Goal: Task Accomplishment & Management: Complete application form

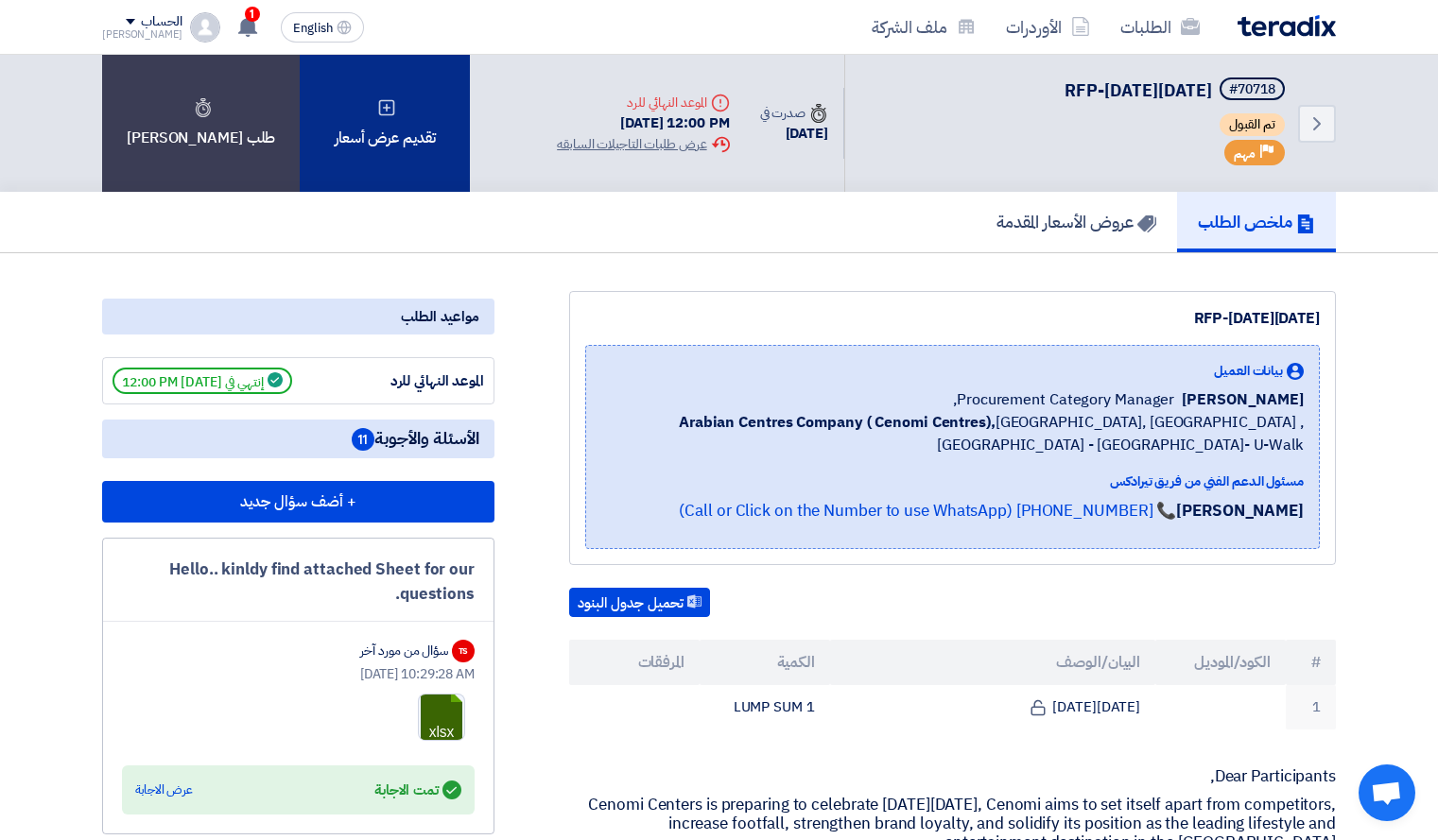
click at [351, 158] on div "تقديم عرض أسعار" at bounding box center [385, 123] width 171 height 137
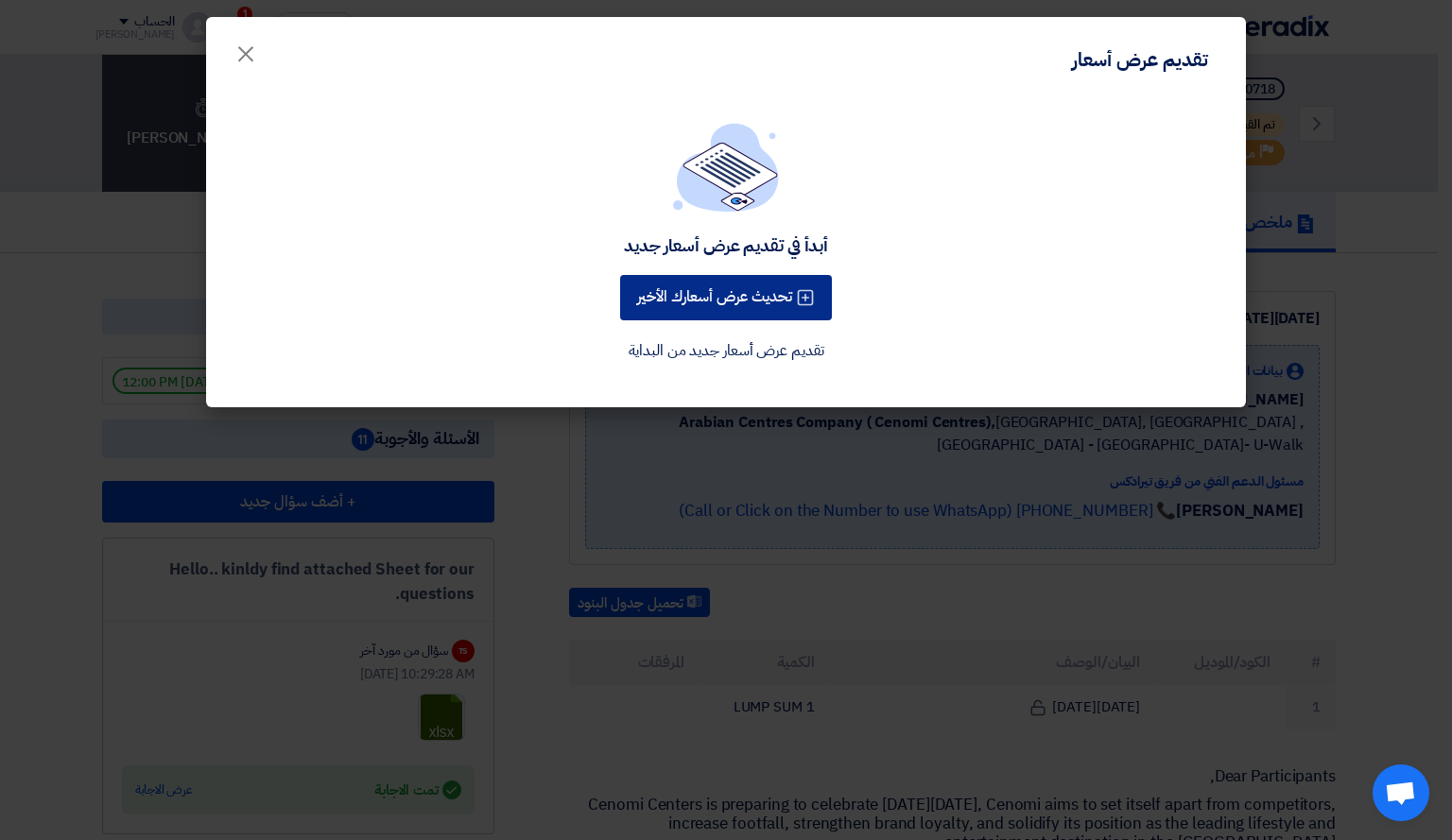
click at [805, 300] on icon at bounding box center [805, 297] width 19 height 19
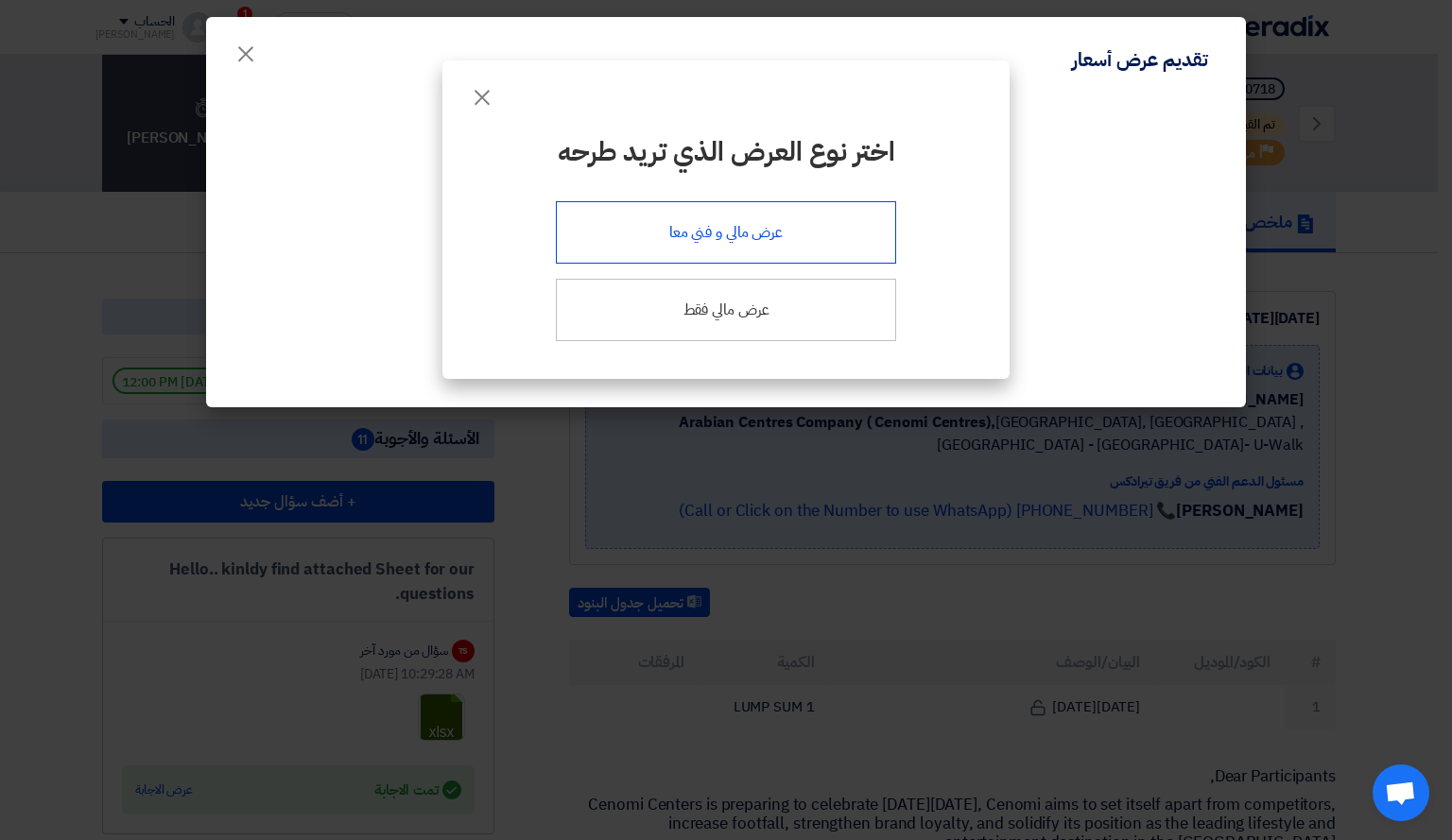
click at [794, 243] on div "عرض مالي و فني معا" at bounding box center [726, 233] width 340 height 63
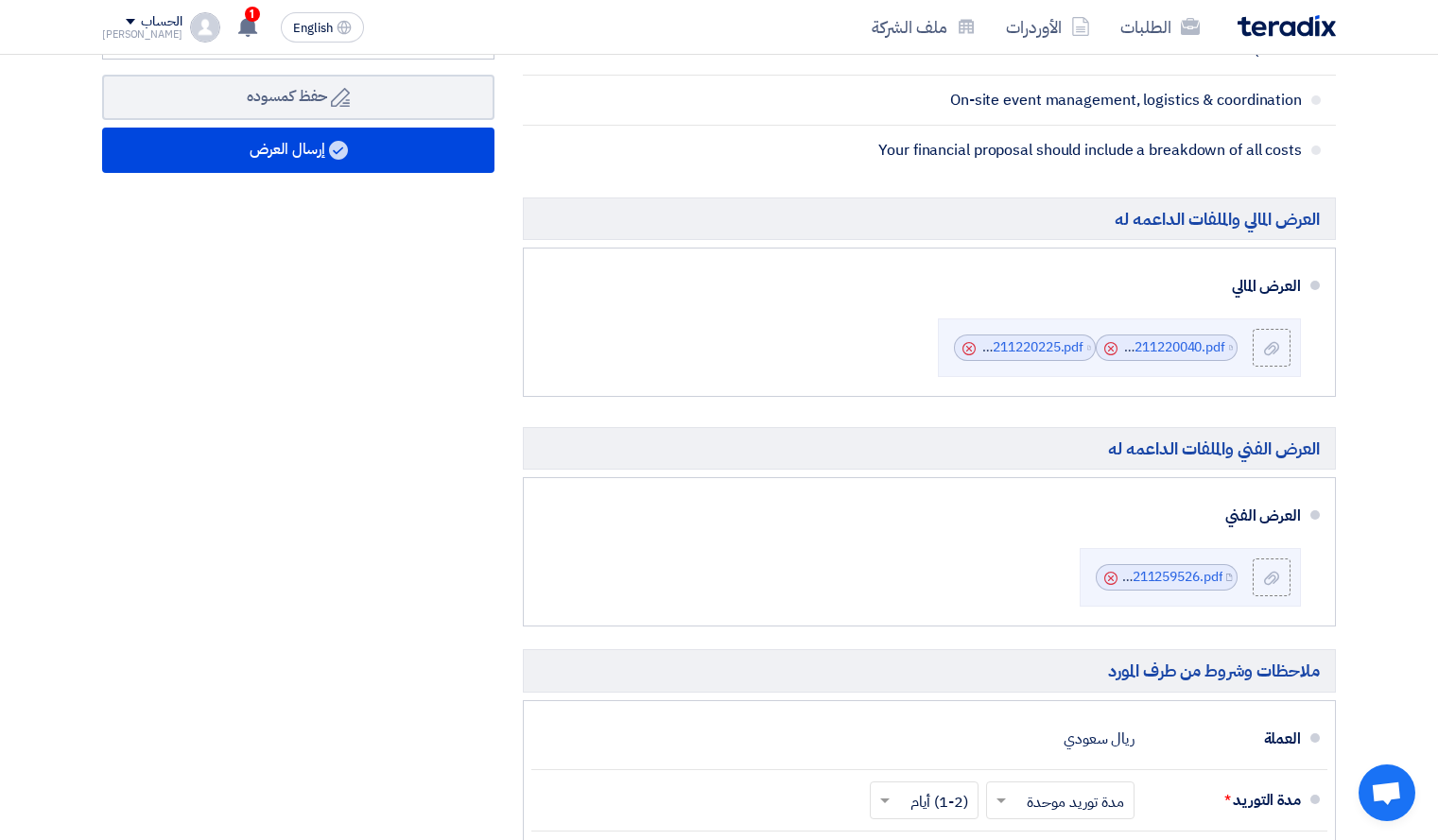
scroll to position [764, 0]
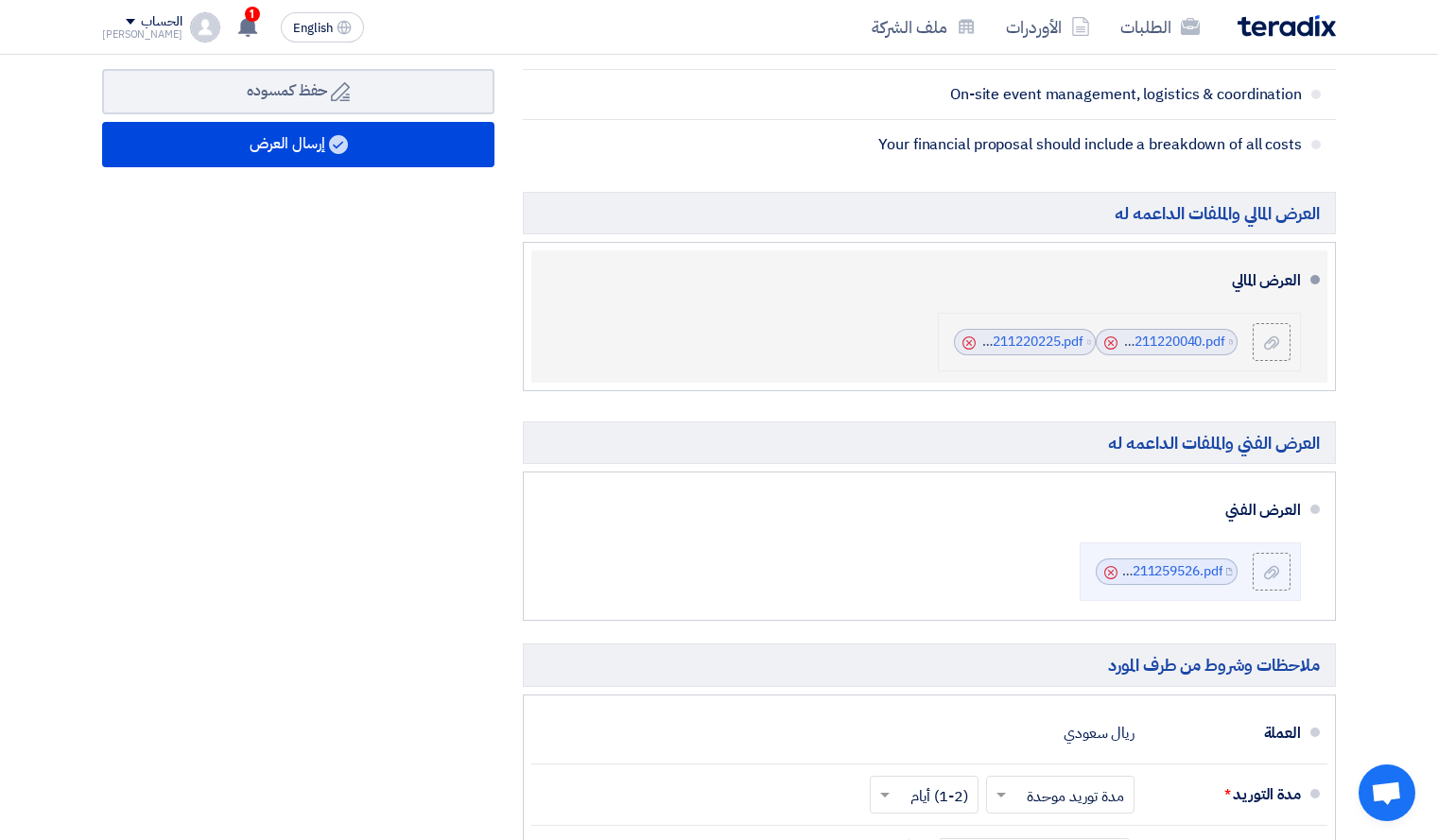
drag, startPoint x: 1198, startPoint y: 339, endPoint x: 1112, endPoint y: 343, distance: 86.1
click at [1112, 343] on icon "Cancel" at bounding box center [1111, 343] width 13 height 13
click at [1108, 343] on icon "Cancel" at bounding box center [1111, 343] width 13 height 13
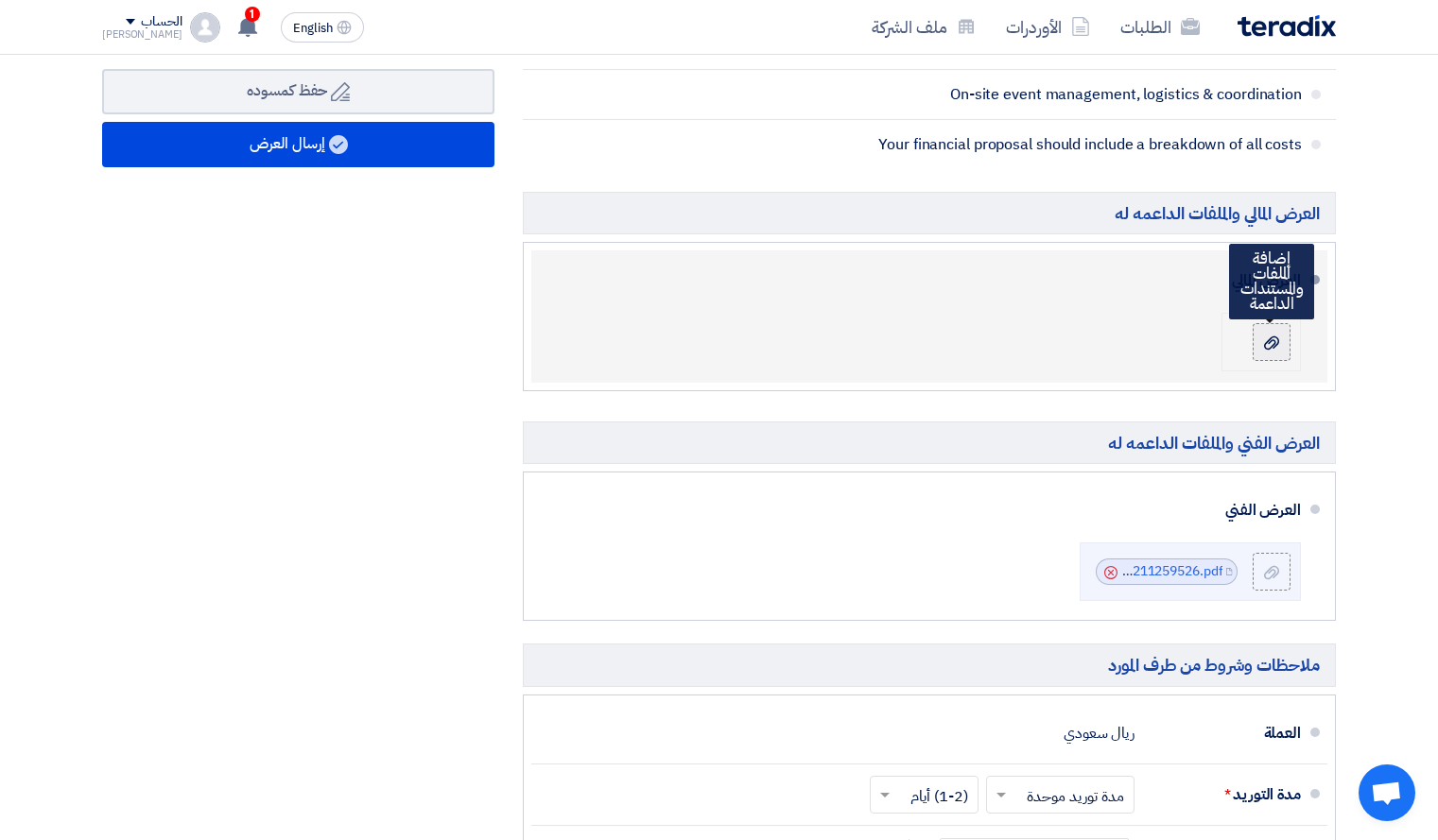
click at [1276, 351] on div at bounding box center [1271, 342] width 23 height 19
click at [0, 0] on input "file" at bounding box center [0, 0] width 0 height 0
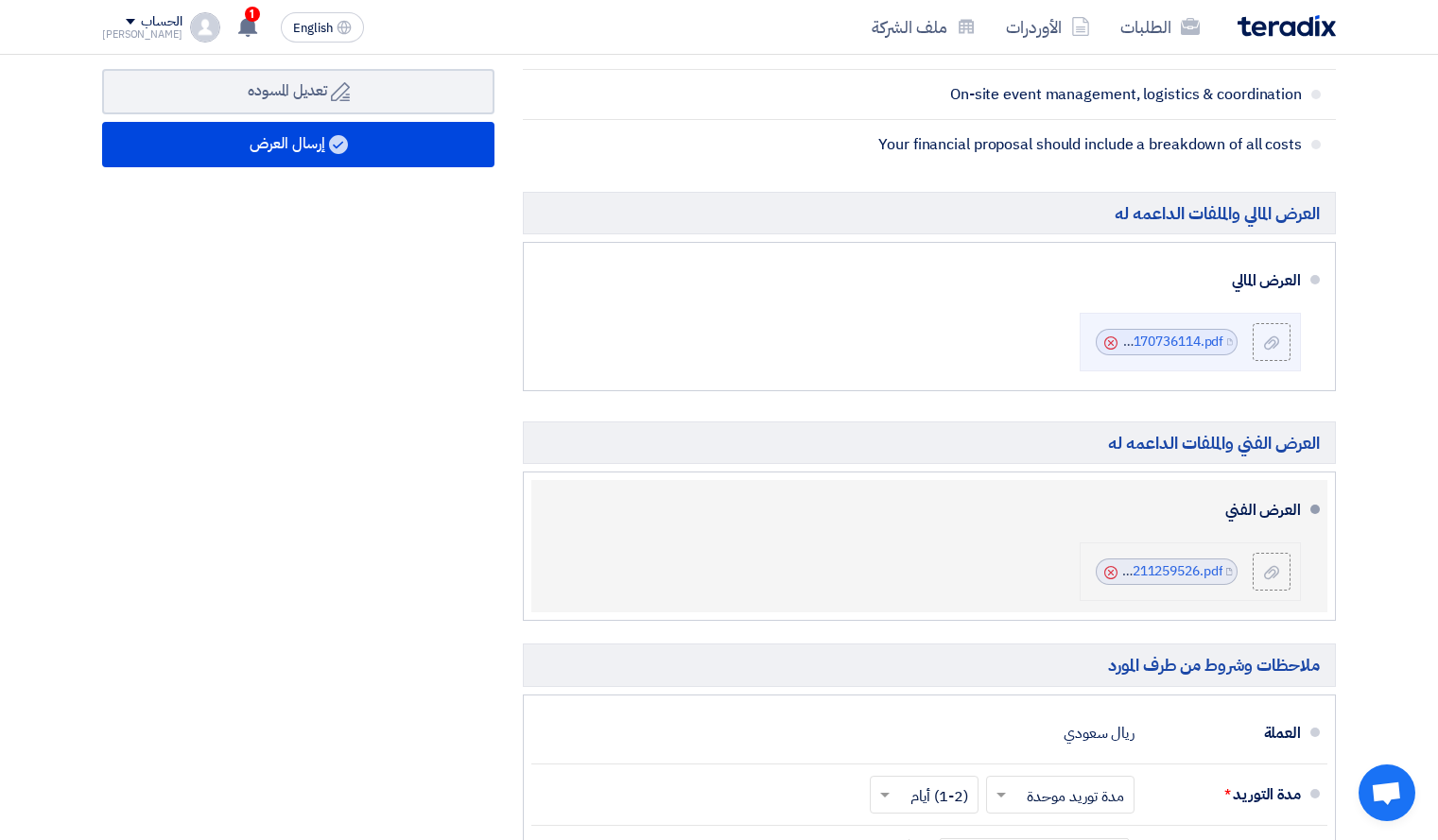
click at [1107, 574] on icon "Cancel" at bounding box center [1111, 573] width 13 height 13
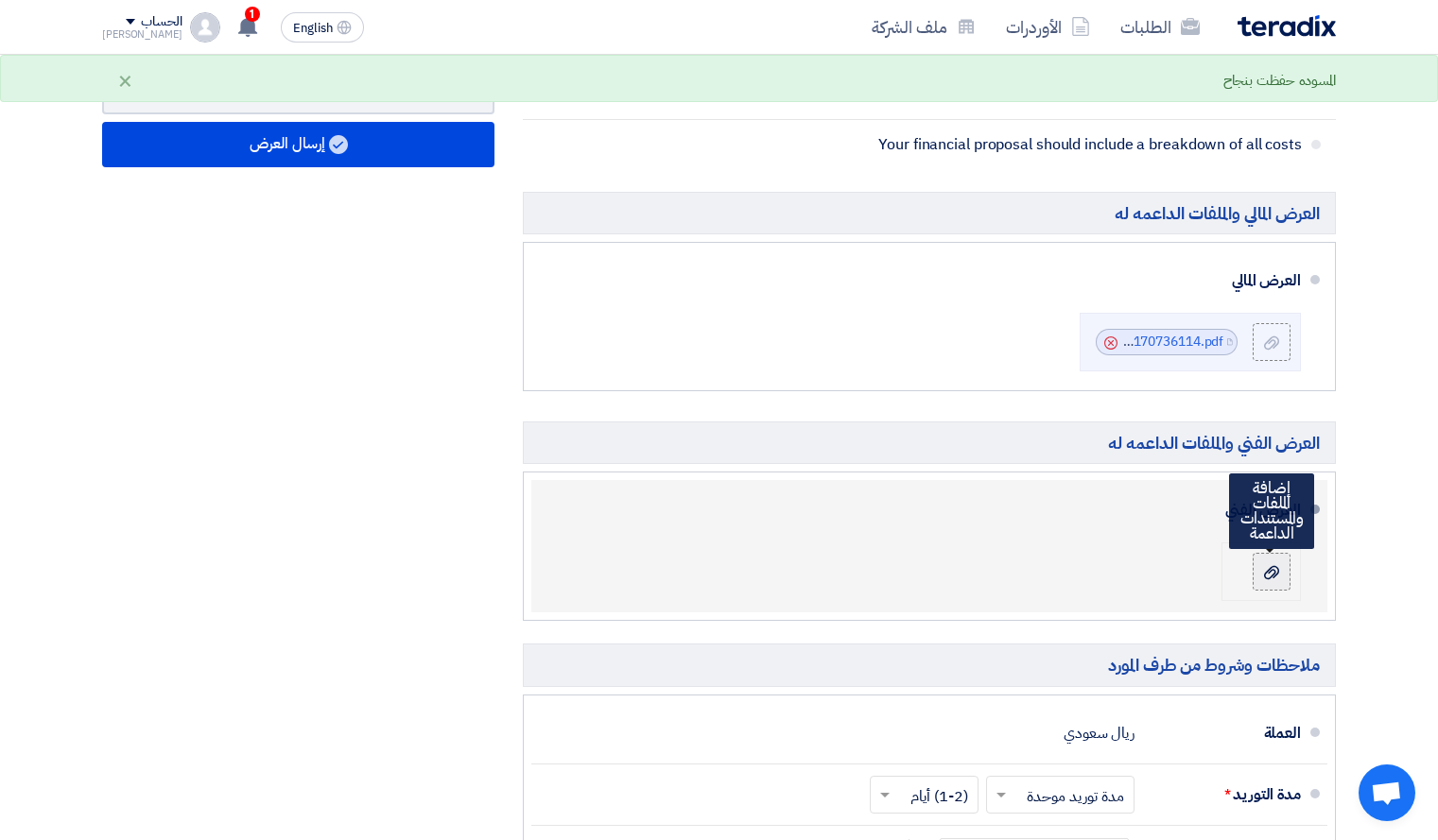
click at [1268, 574] on use at bounding box center [1271, 573] width 15 height 13
click at [0, 0] on input "file" at bounding box center [0, 0] width 0 height 0
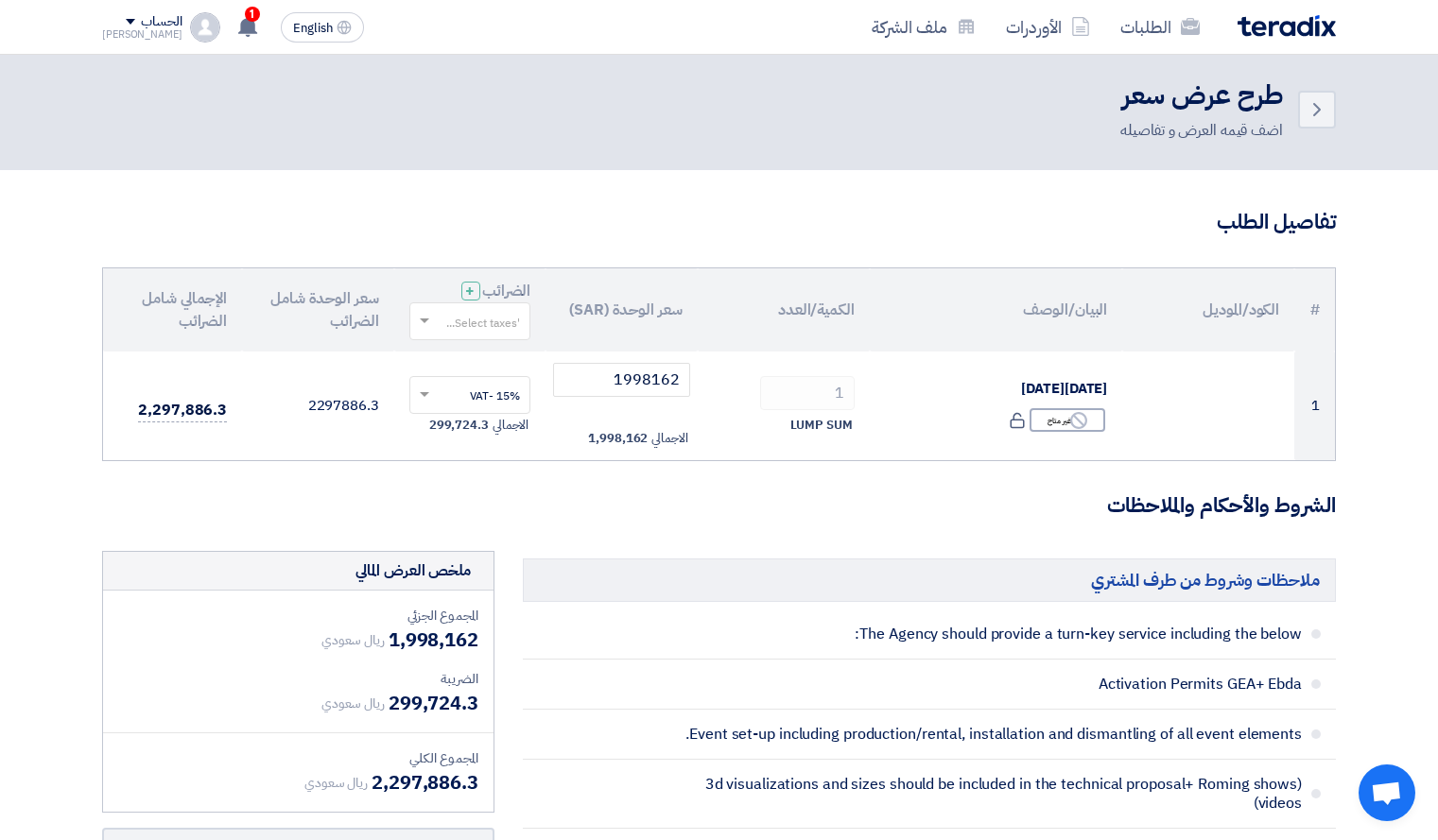
scroll to position [3, 0]
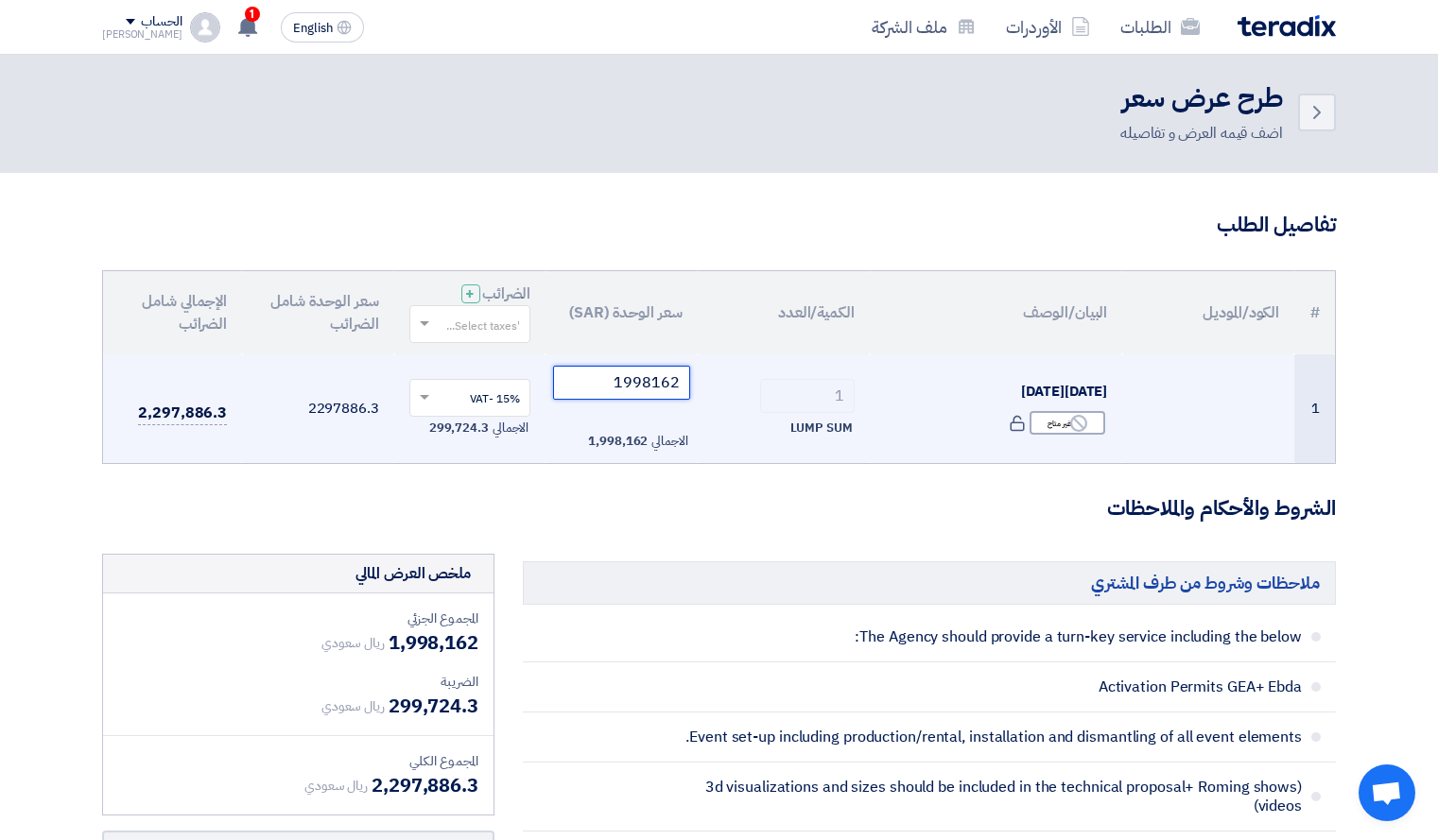
click at [650, 381] on input "1998162" at bounding box center [621, 383] width 137 height 34
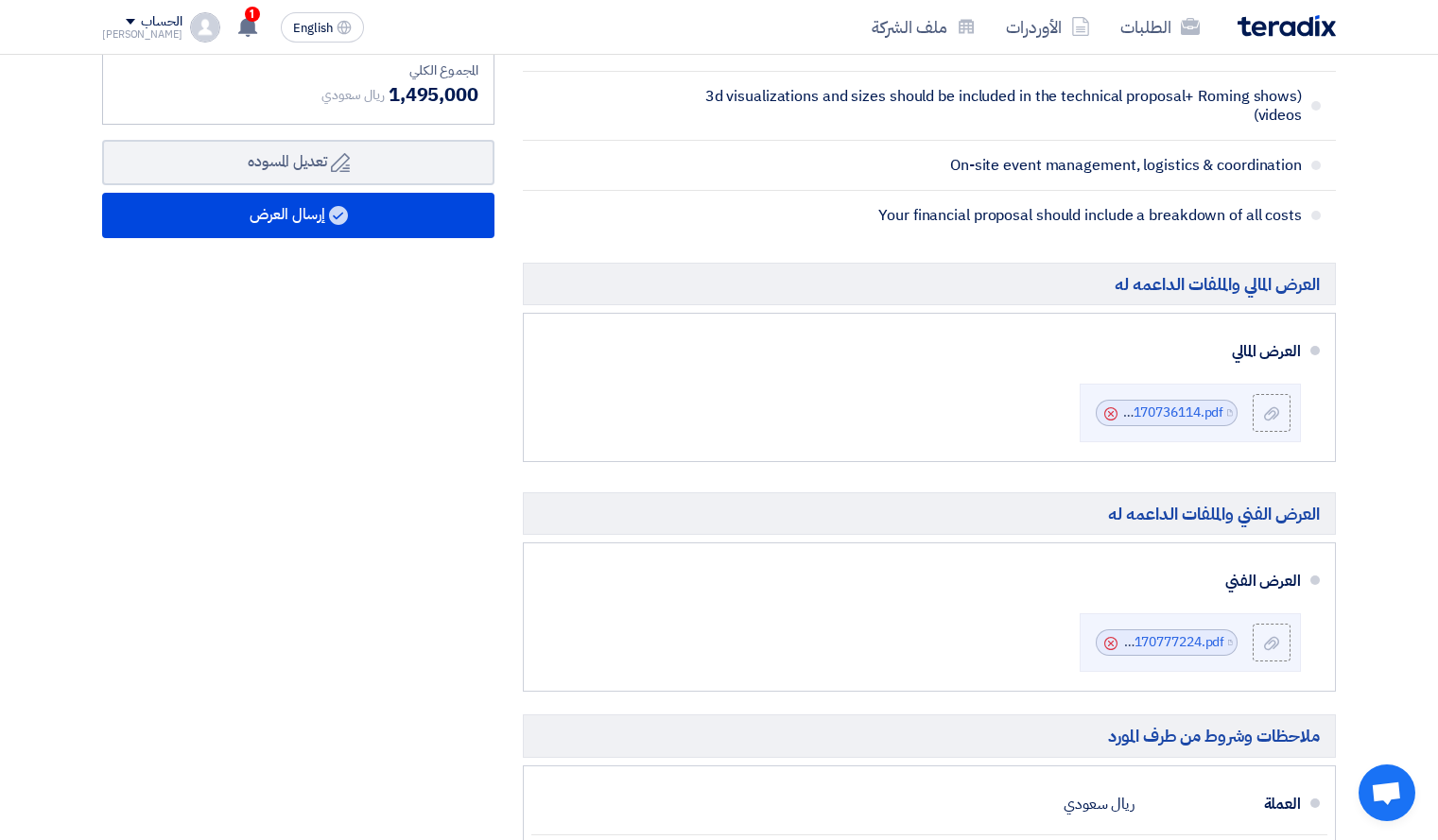
scroll to position [697, 0]
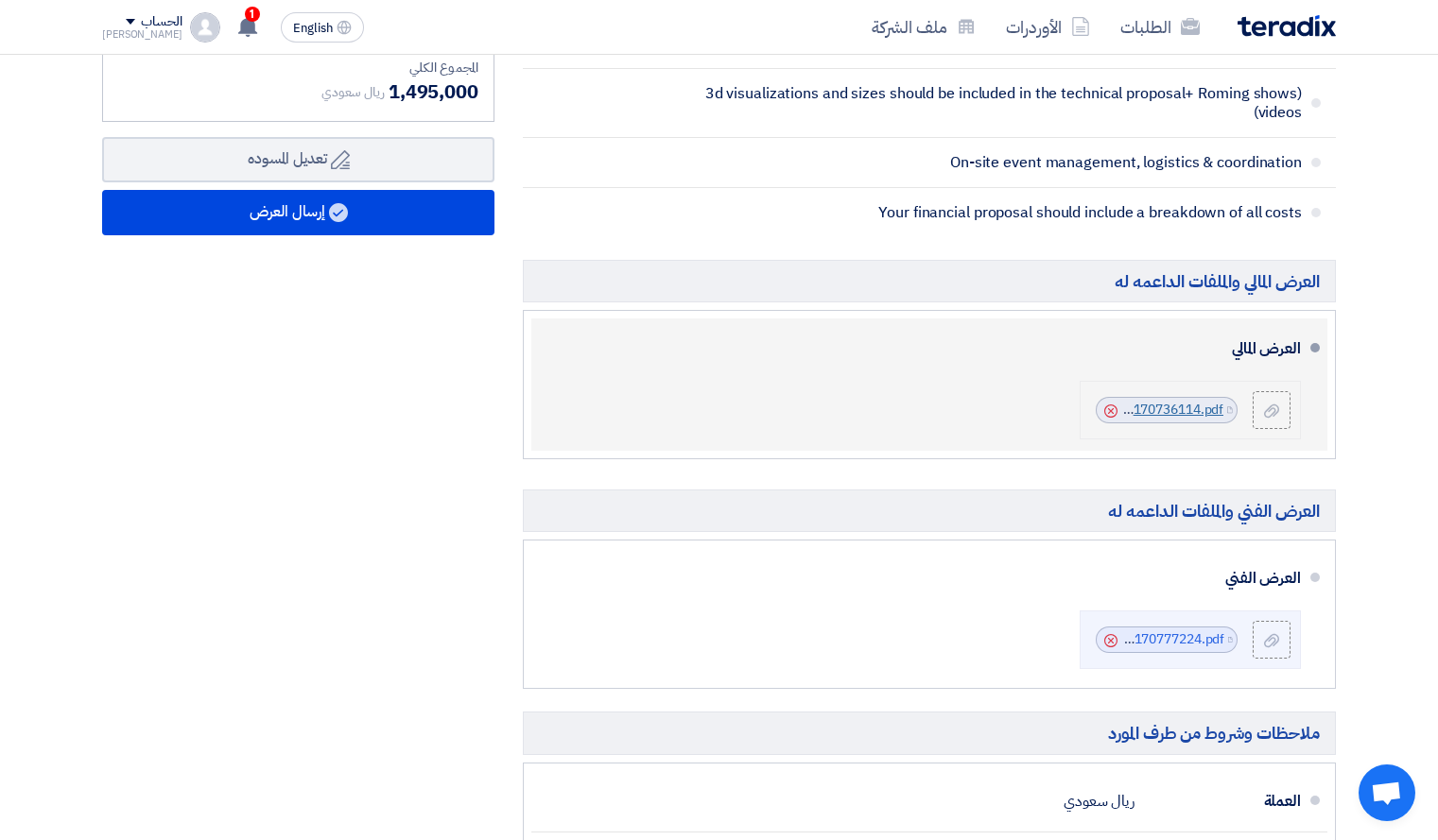
type input "1300000"
click at [1147, 406] on link "Cenomi_BOQ__[DATE]_1755170736114.pdf" at bounding box center [1093, 409] width 260 height 20
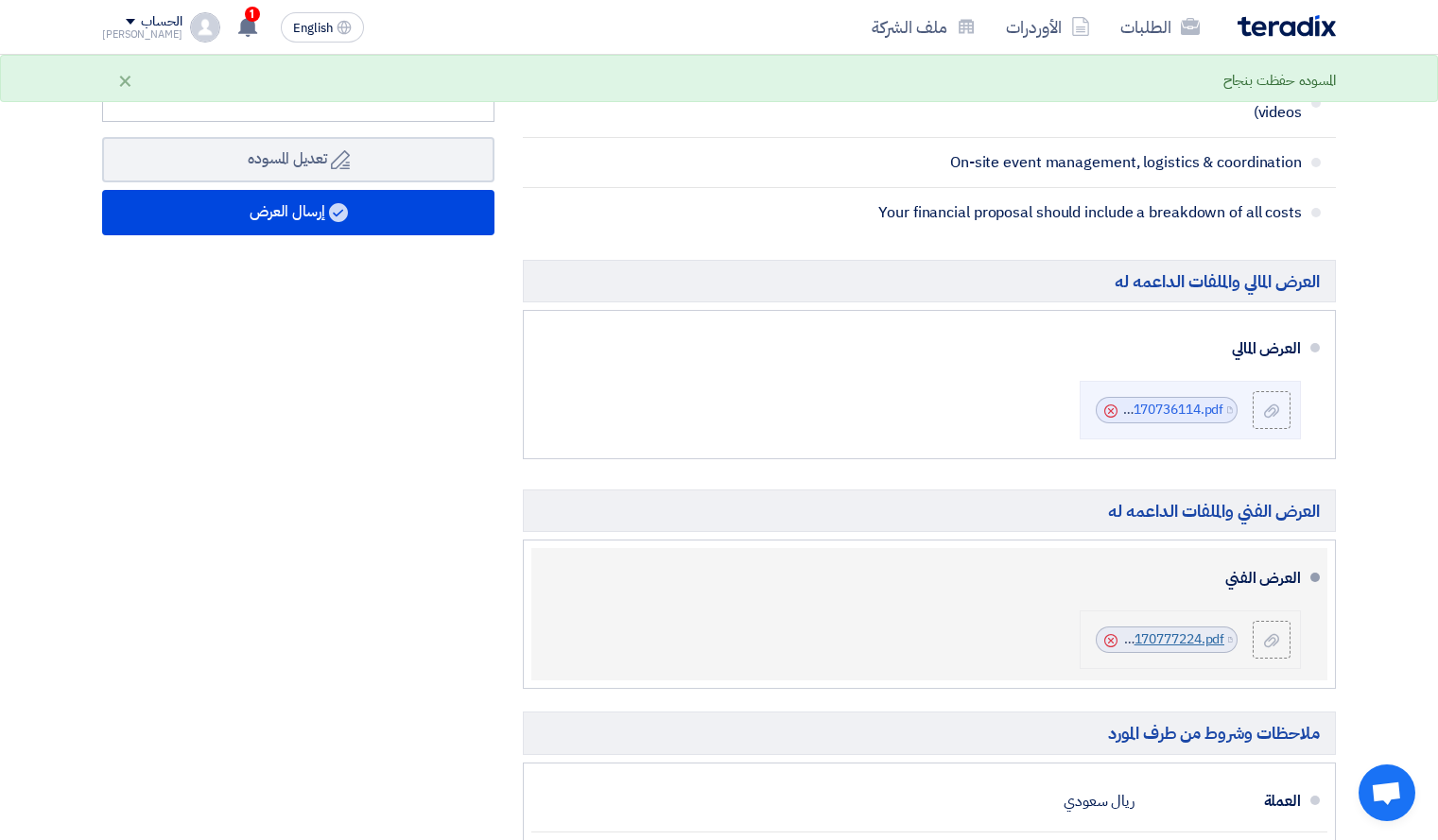
click at [1166, 638] on link "Cenomi_[DATE]__V__full_scope_1755170777224.pdf" at bounding box center [1066, 639] width 315 height 20
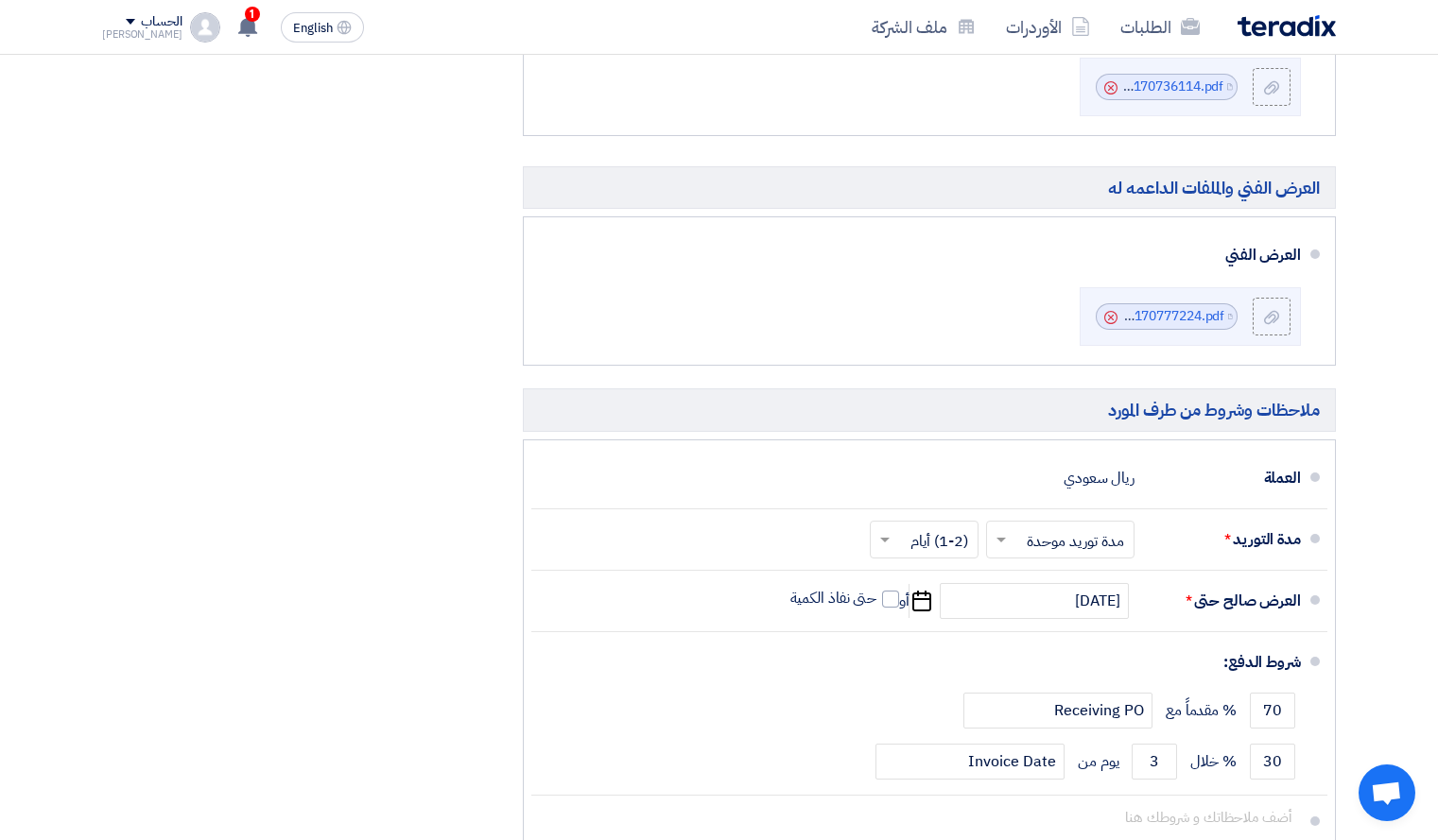
scroll to position [1023, 0]
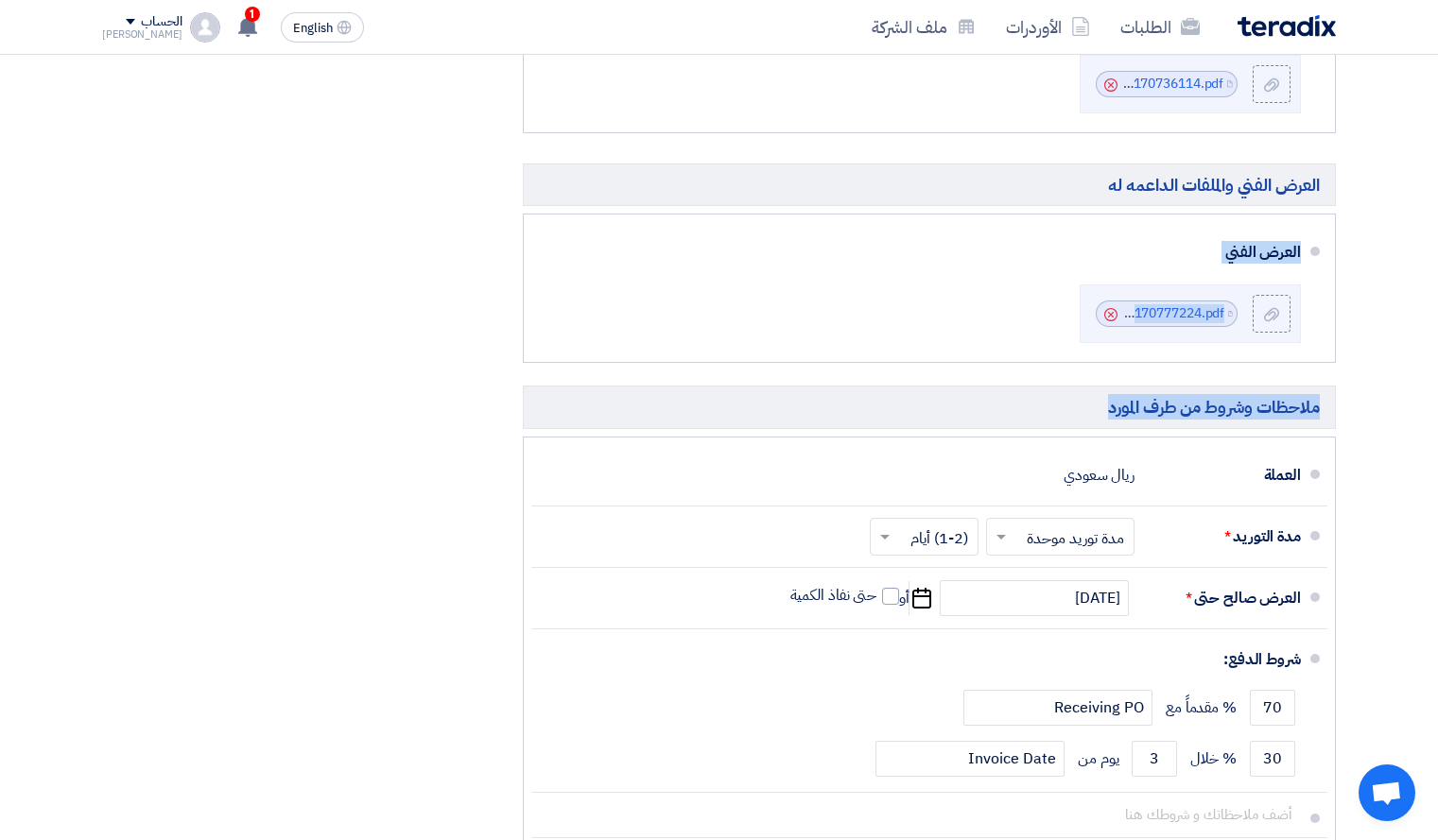
drag, startPoint x: 1433, startPoint y: 479, endPoint x: 1428, endPoint y: 243, distance: 236.1
click at [1428, 243] on section "تفاصيل الطلب # الكود/الموديل البيان/الوصف الكمية/العدد سعر الوحدة (SAR) [DEMOGR…" at bounding box center [719, 58] width 1438 height 1809
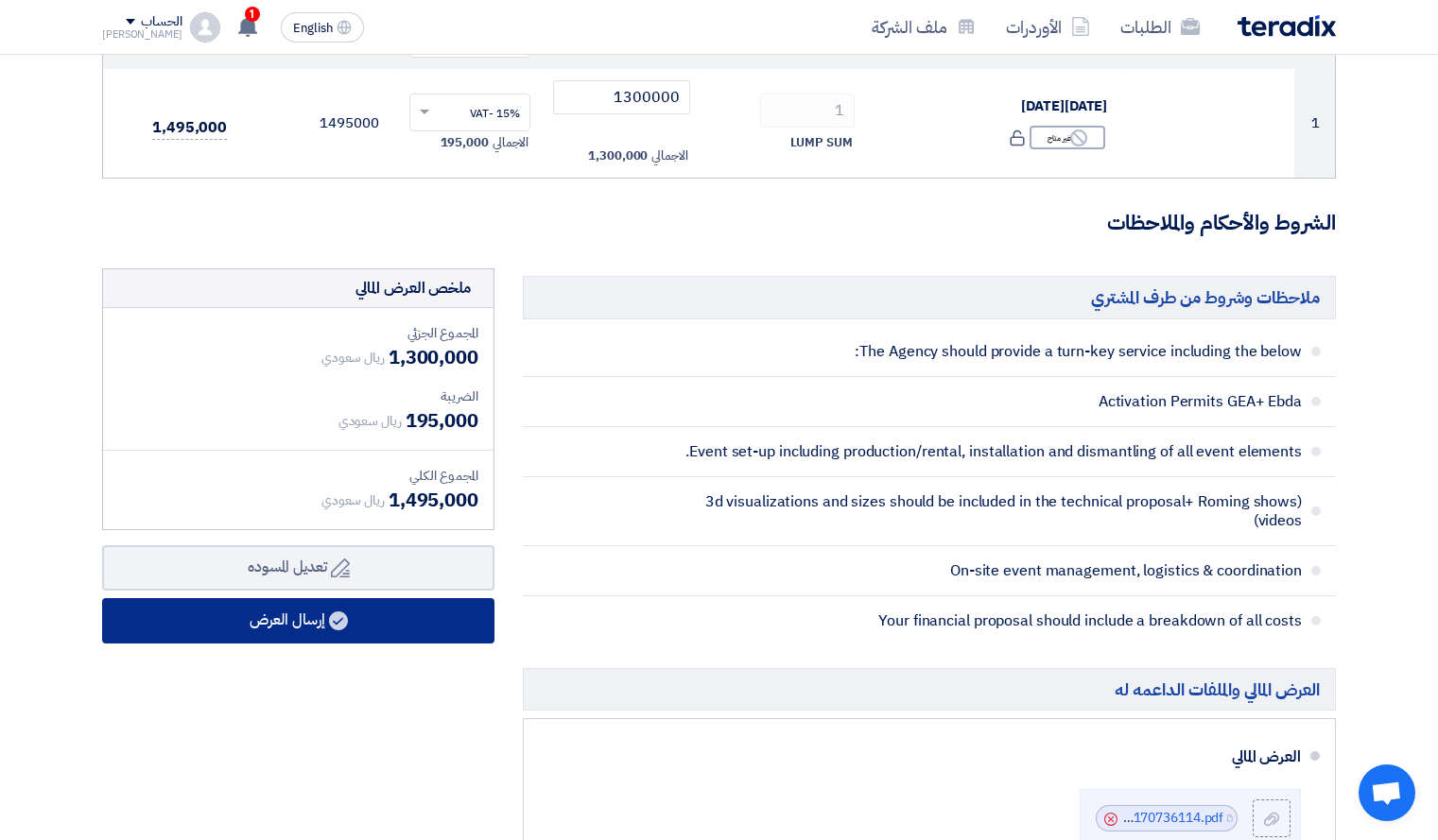
click at [405, 621] on button "إرسال العرض" at bounding box center [298, 621] width 392 height 45
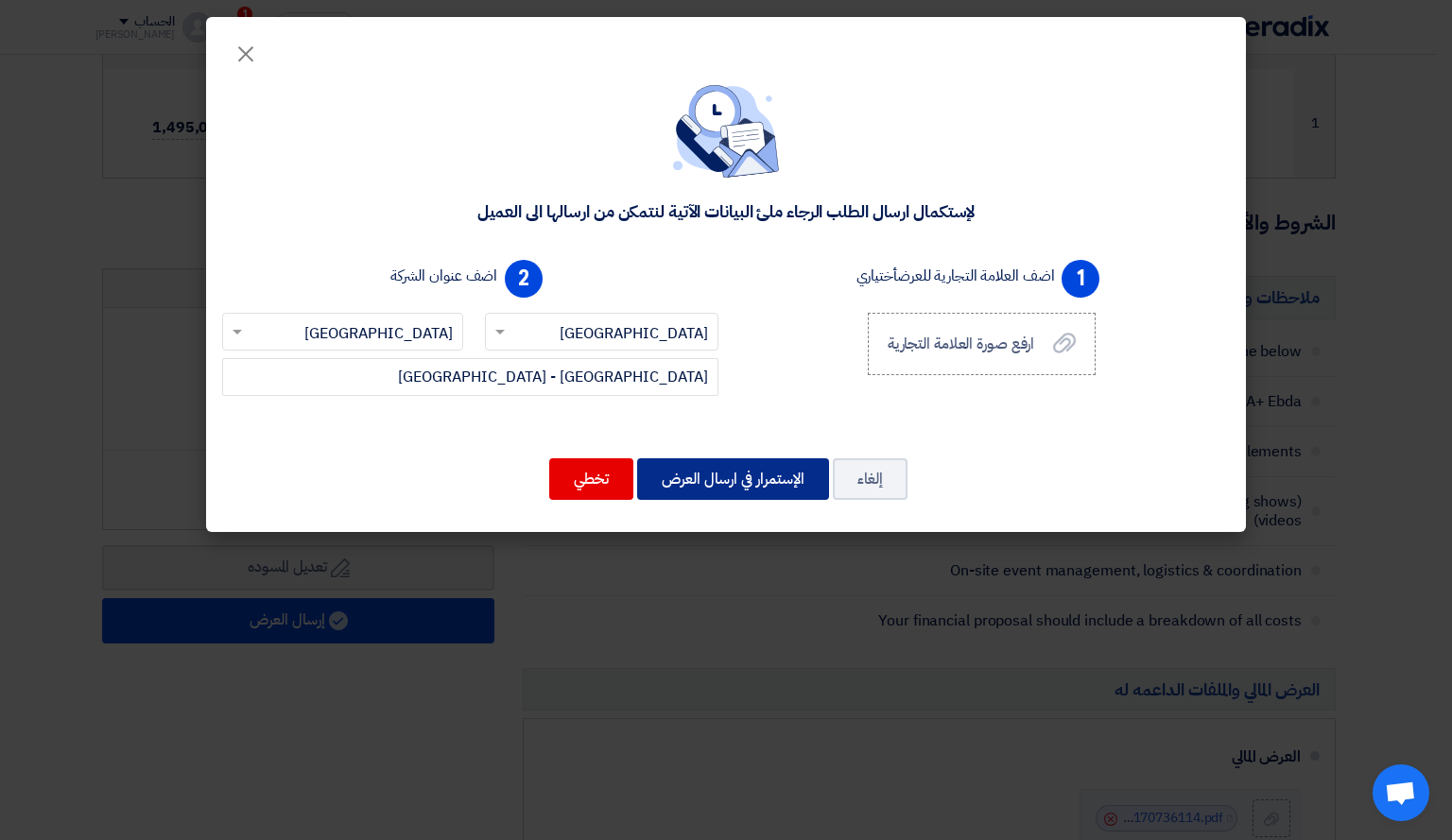
click at [741, 482] on button "الإستمرار في ارسال العرض" at bounding box center [733, 479] width 192 height 42
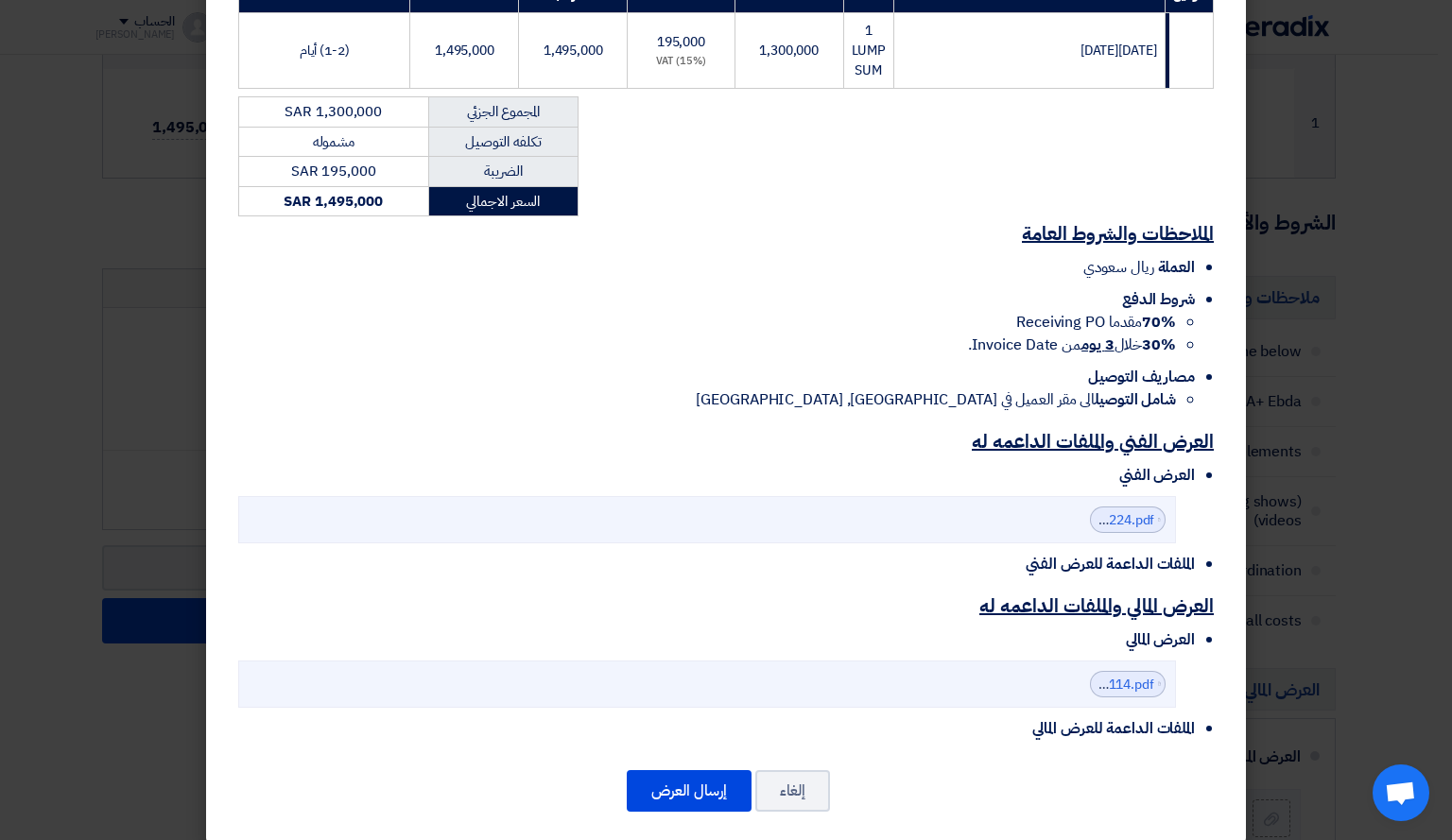
scroll to position [366, 0]
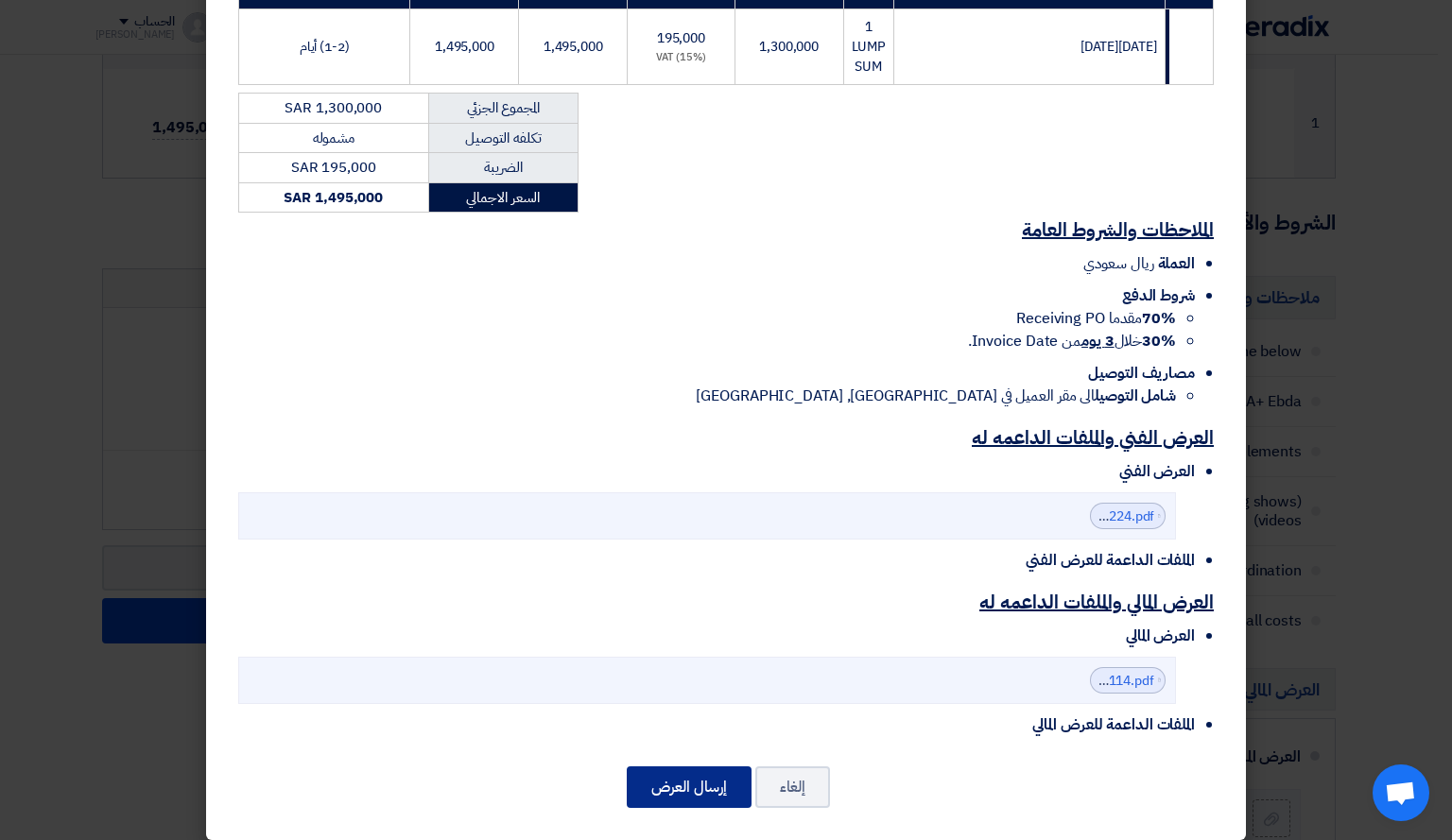
click at [698, 773] on button "إرسال العرض" at bounding box center [690, 787] width 125 height 42
